Goal: Task Accomplishment & Management: Use online tool/utility

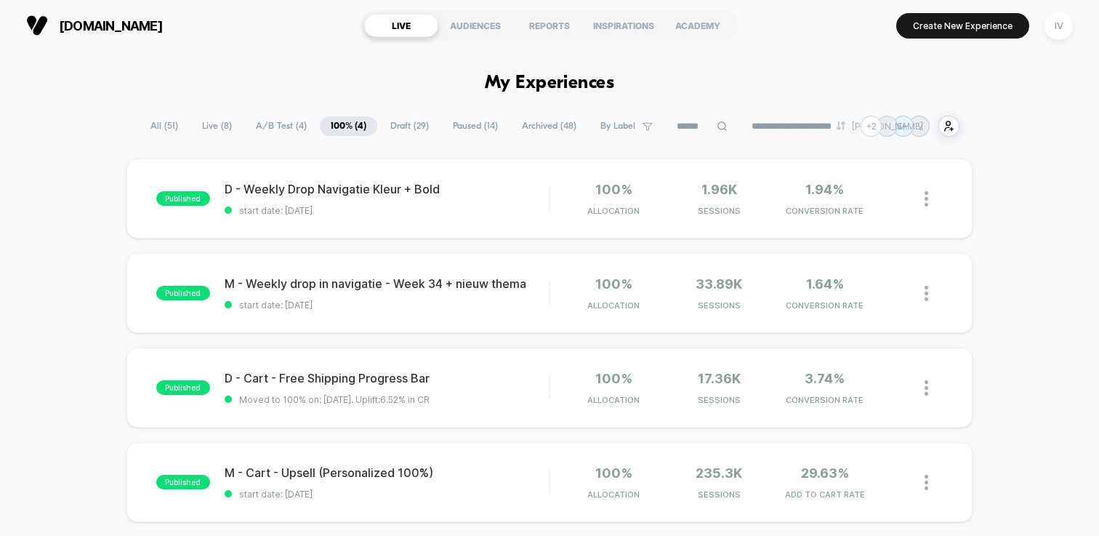
click at [392, 123] on span "Draft ( 29 )" at bounding box center [409, 126] width 60 height 20
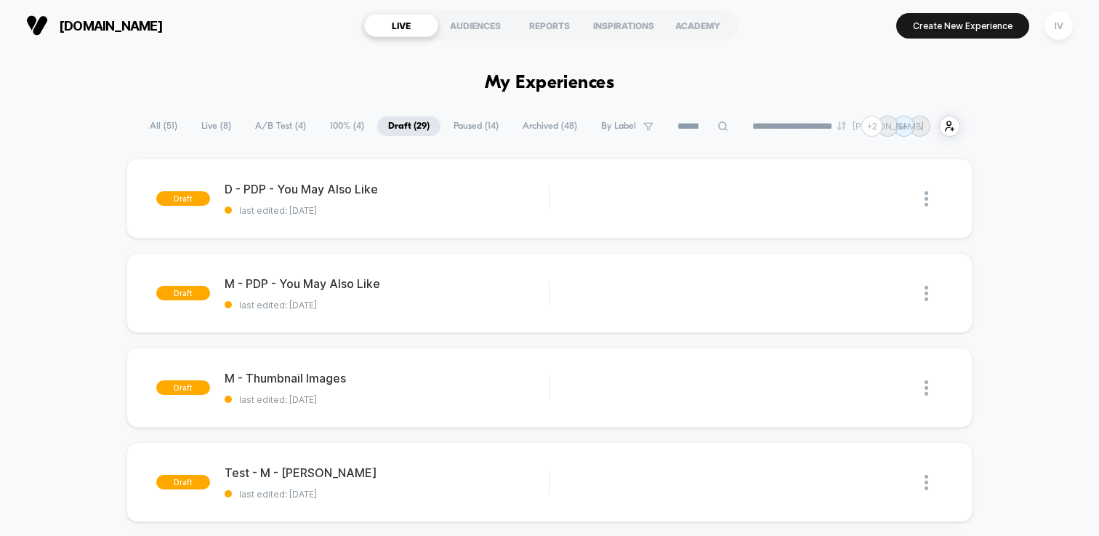
click at [262, 124] on span "A/B Test ( 4 )" at bounding box center [280, 126] width 73 height 20
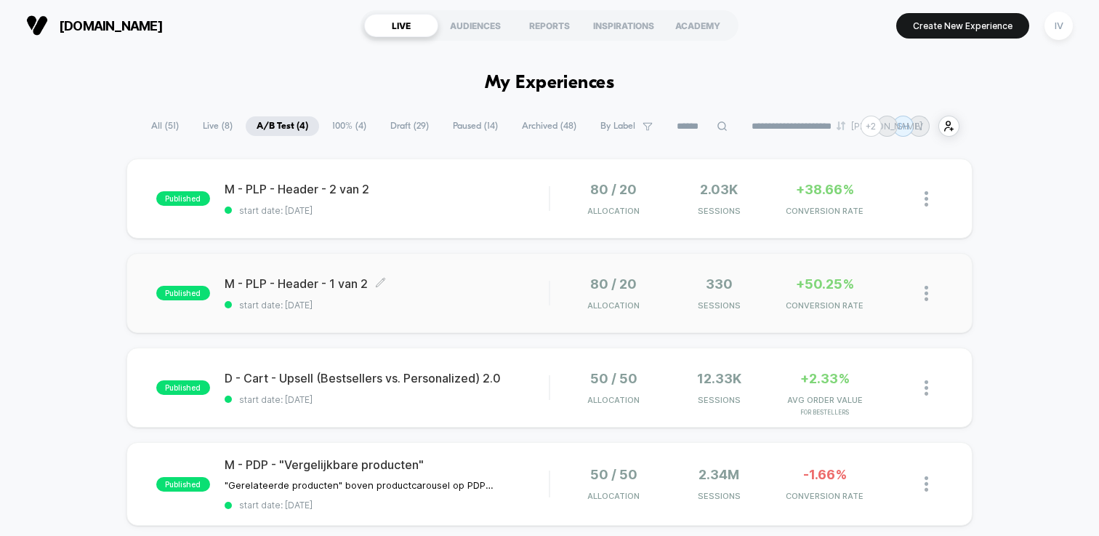
click at [444, 292] on div "M - PLP - Header - 1 van 2 Click to edit experience details Click to edit exper…" at bounding box center [387, 293] width 324 height 34
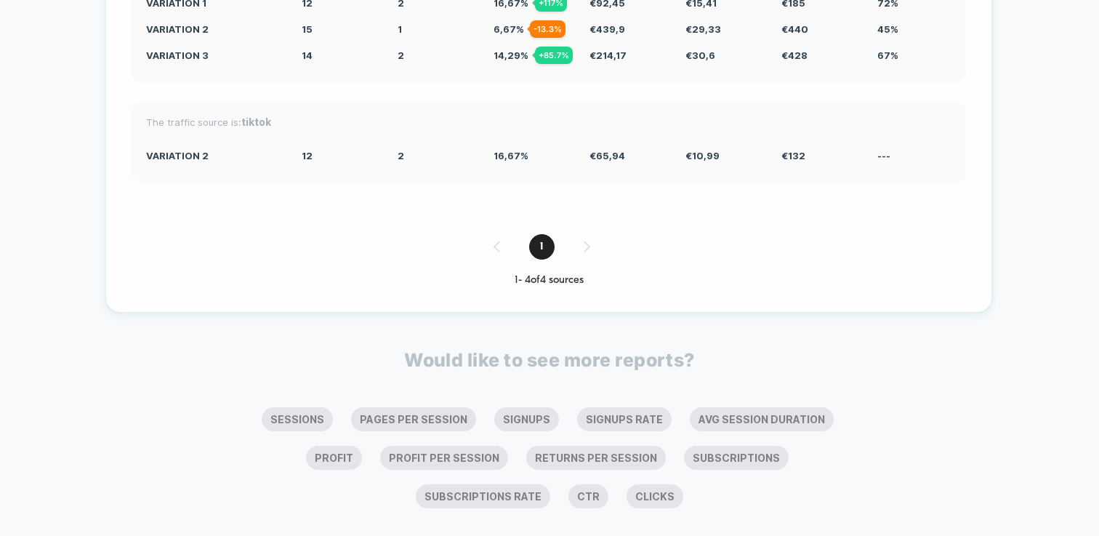
scroll to position [5334, 0]
